Goal: Task Accomplishment & Management: Complete application form

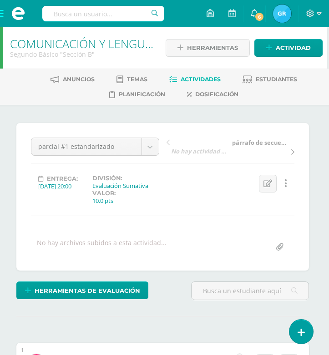
scroll to position [0, 2]
click at [3, 14] on span at bounding box center [18, 13] width 36 height 27
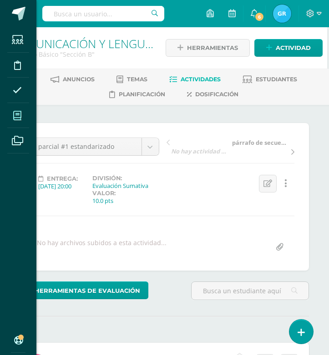
click at [18, 120] on icon at bounding box center [17, 115] width 8 height 9
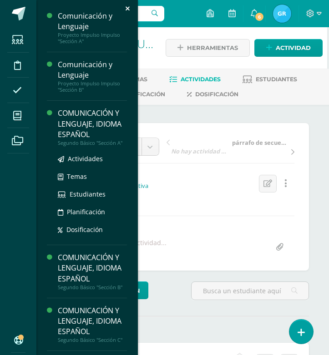
click at [104, 127] on div "COMUNICACIÓN Y LENGUAJE, IDIOMA ESPAÑOL" at bounding box center [92, 123] width 69 height 31
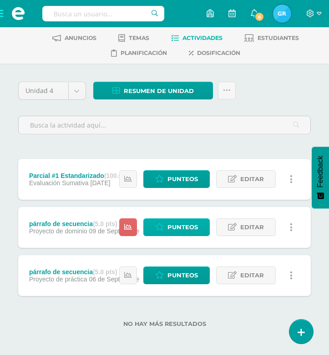
scroll to position [42, 0]
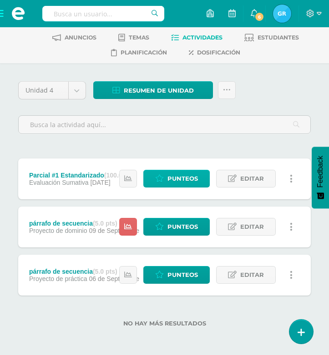
click at [184, 181] on span "Punteos" at bounding box center [182, 178] width 30 height 17
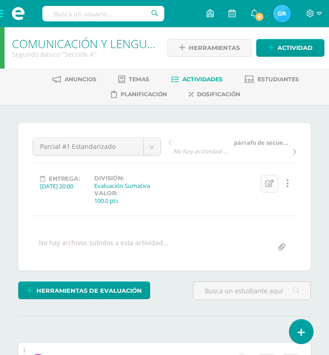
click at [266, 182] on icon at bounding box center [269, 184] width 9 height 8
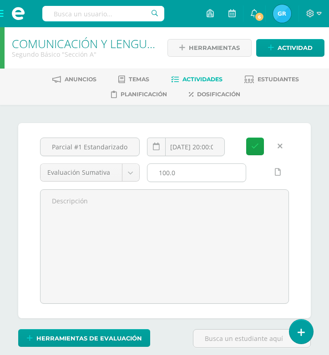
click at [179, 173] on input "100.0" at bounding box center [196, 173] width 99 height 18
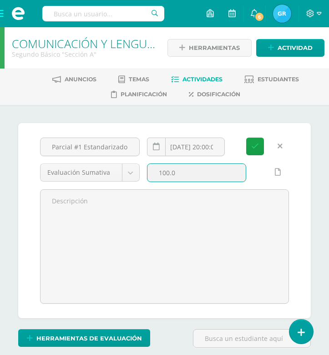
scroll to position [0, 0]
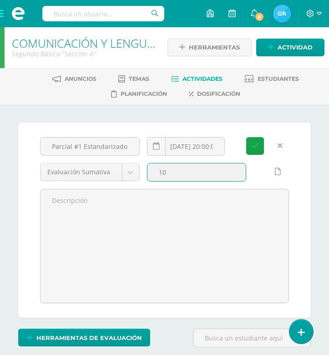
type input "1"
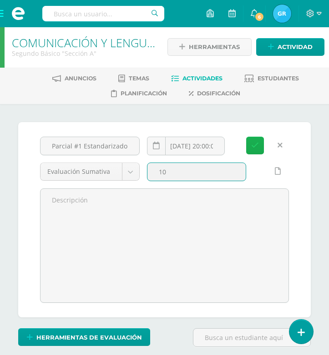
type input "10"
click at [254, 144] on icon "submit" at bounding box center [255, 146] width 8 height 8
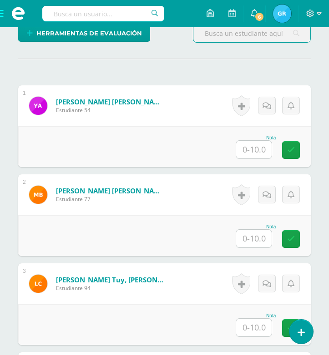
scroll to position [244, 0]
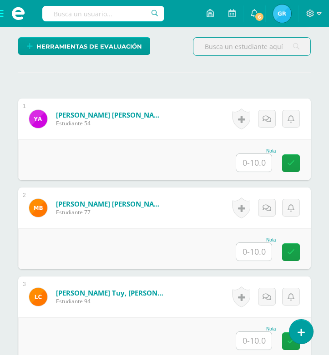
click at [257, 167] on input "text" at bounding box center [253, 163] width 35 height 18
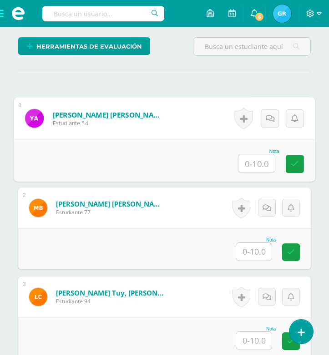
scroll to position [245, 0]
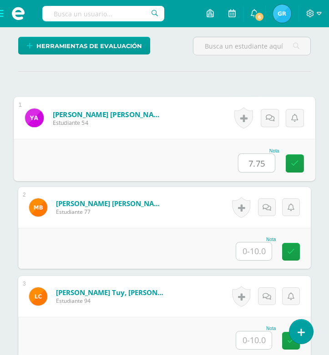
type input "7.75"
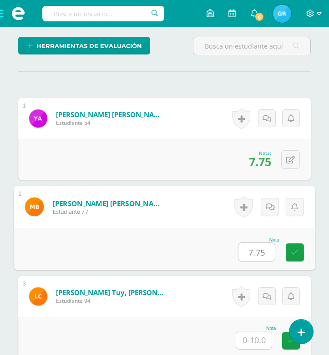
type input "7.75"
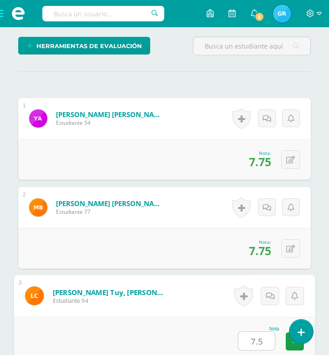
type input "7.5"
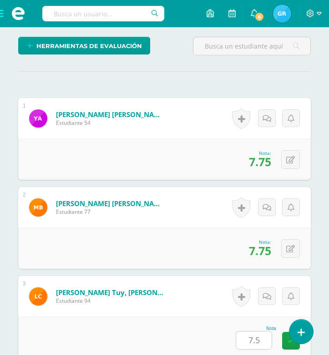
scroll to position [498, 0]
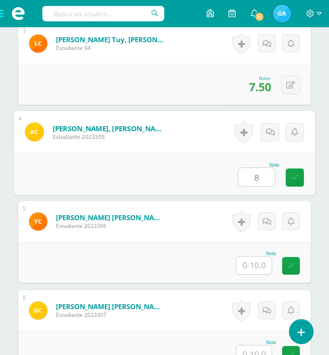
type input "8"
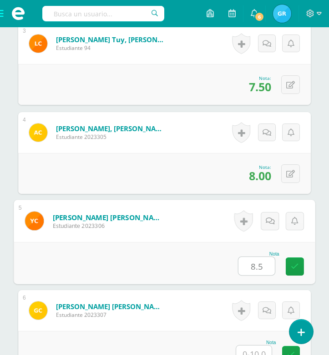
type input "8.5"
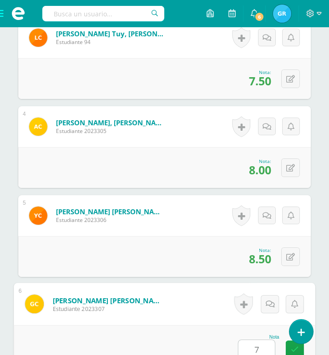
scroll to position [504, 0]
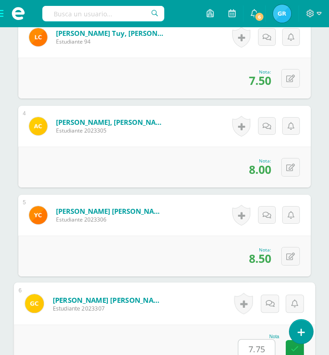
type input "7.75"
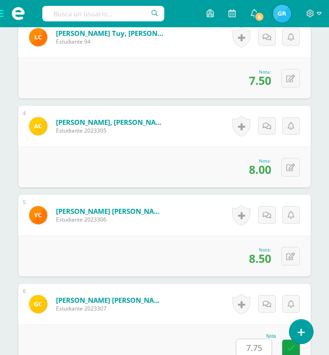
scroll to position [765, 0]
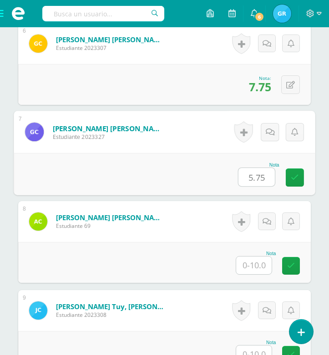
type input "5.75"
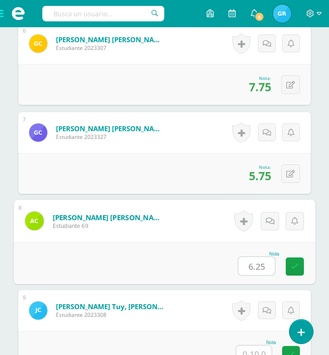
type input "6.25"
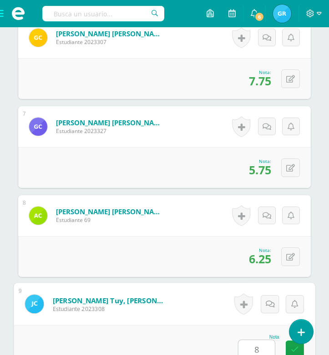
scroll to position [772, 0]
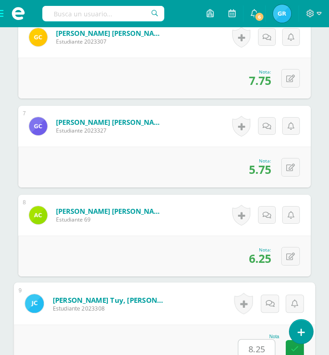
type input "8.25"
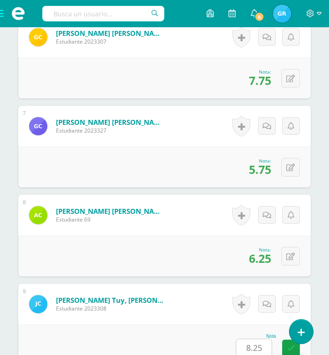
scroll to position [1032, 0]
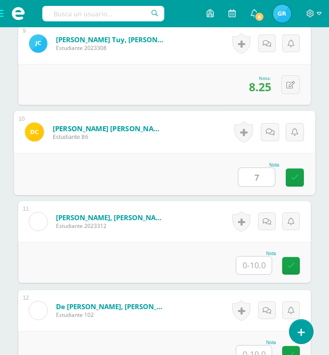
type input "7"
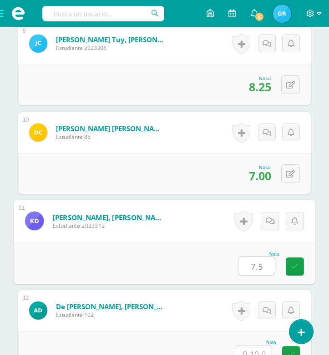
type input "7.5"
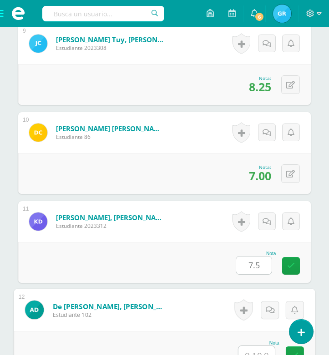
scroll to position [1038, 0]
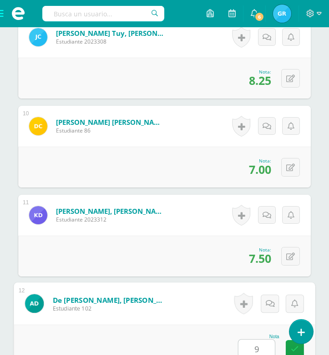
type input "9"
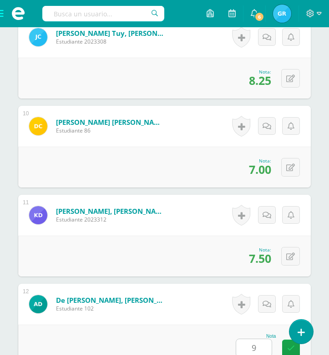
scroll to position [1300, 0]
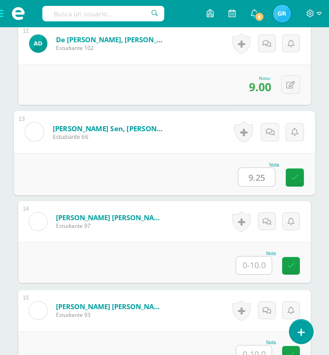
type input "9.25"
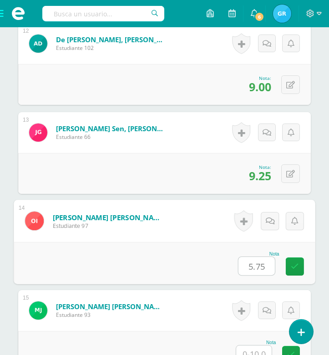
type input "5.75"
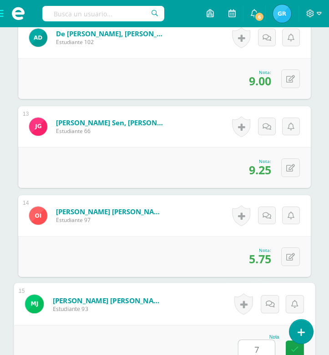
scroll to position [1306, 0]
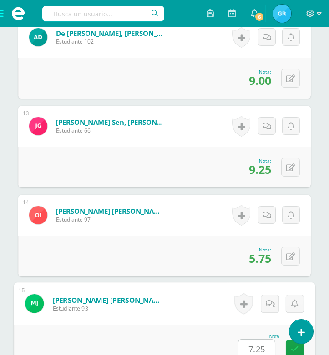
type input "7.25"
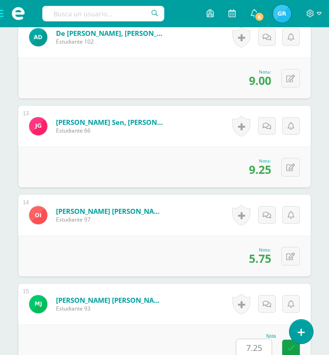
scroll to position [1567, 0]
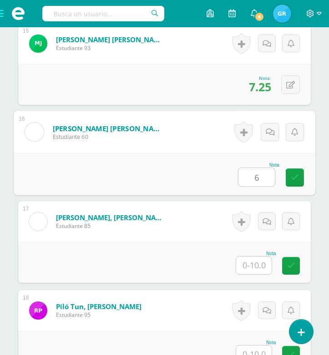
type input "6"
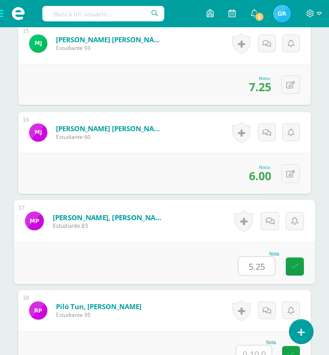
type input "5.25"
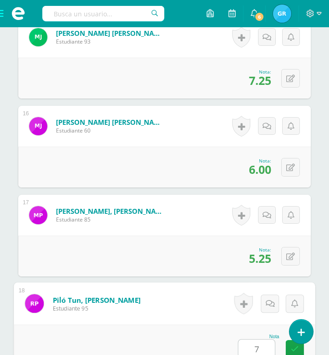
type input "7"
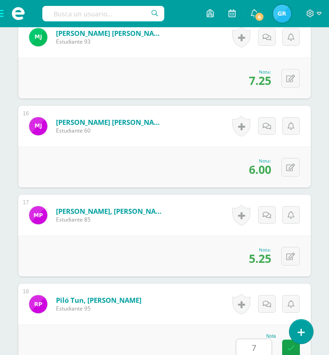
scroll to position [1834, 0]
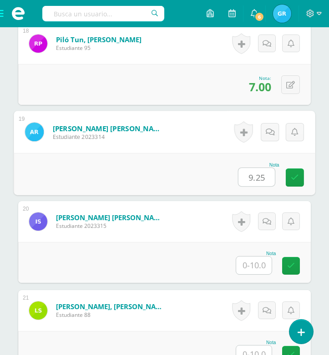
type input "9.25"
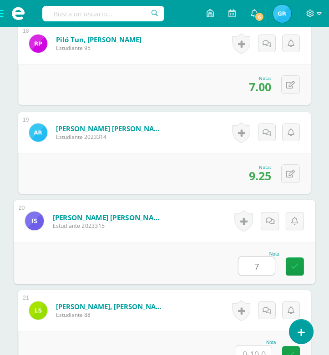
type input "7"
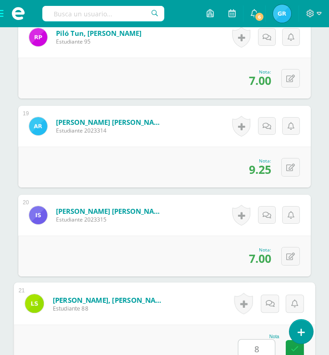
type input "8"
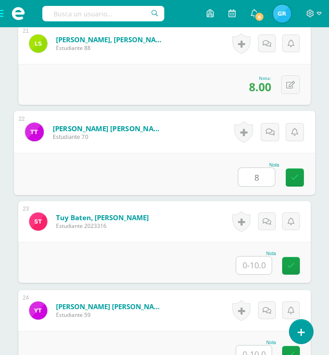
type input "8"
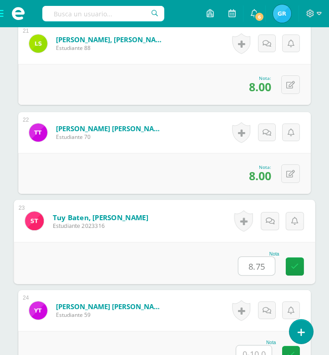
type input "8.75"
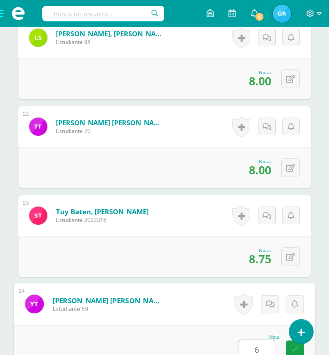
scroll to position [2107, 0]
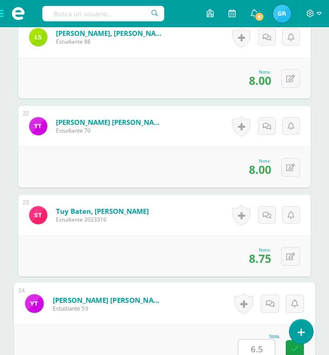
type input "6.5"
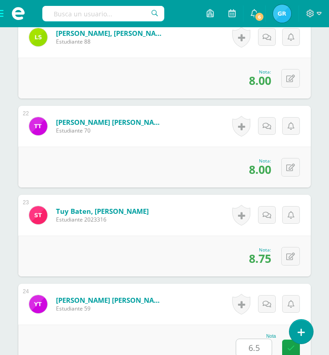
scroll to position [2368, 0]
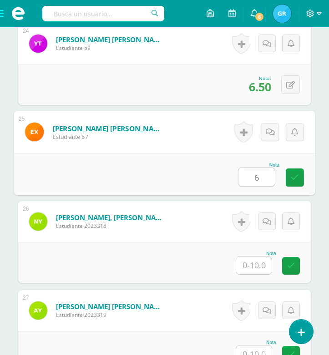
type input "6"
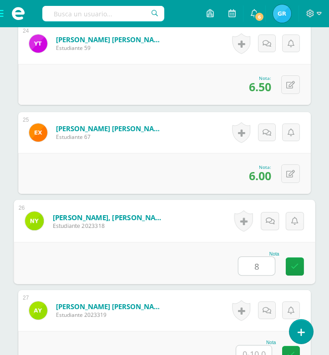
type input "8"
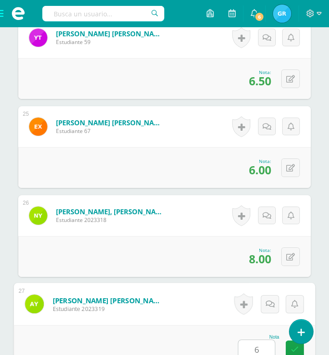
scroll to position [2375, 0]
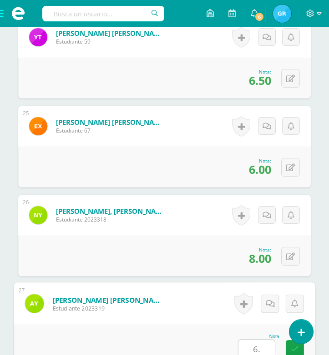
type input "6.5"
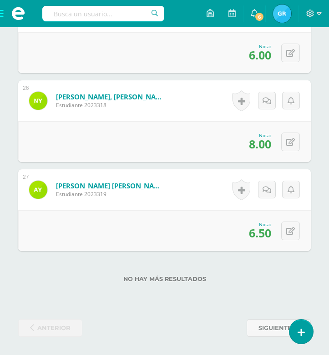
scroll to position [2490, 0]
